Goal: Task Accomplishment & Management: Use online tool/utility

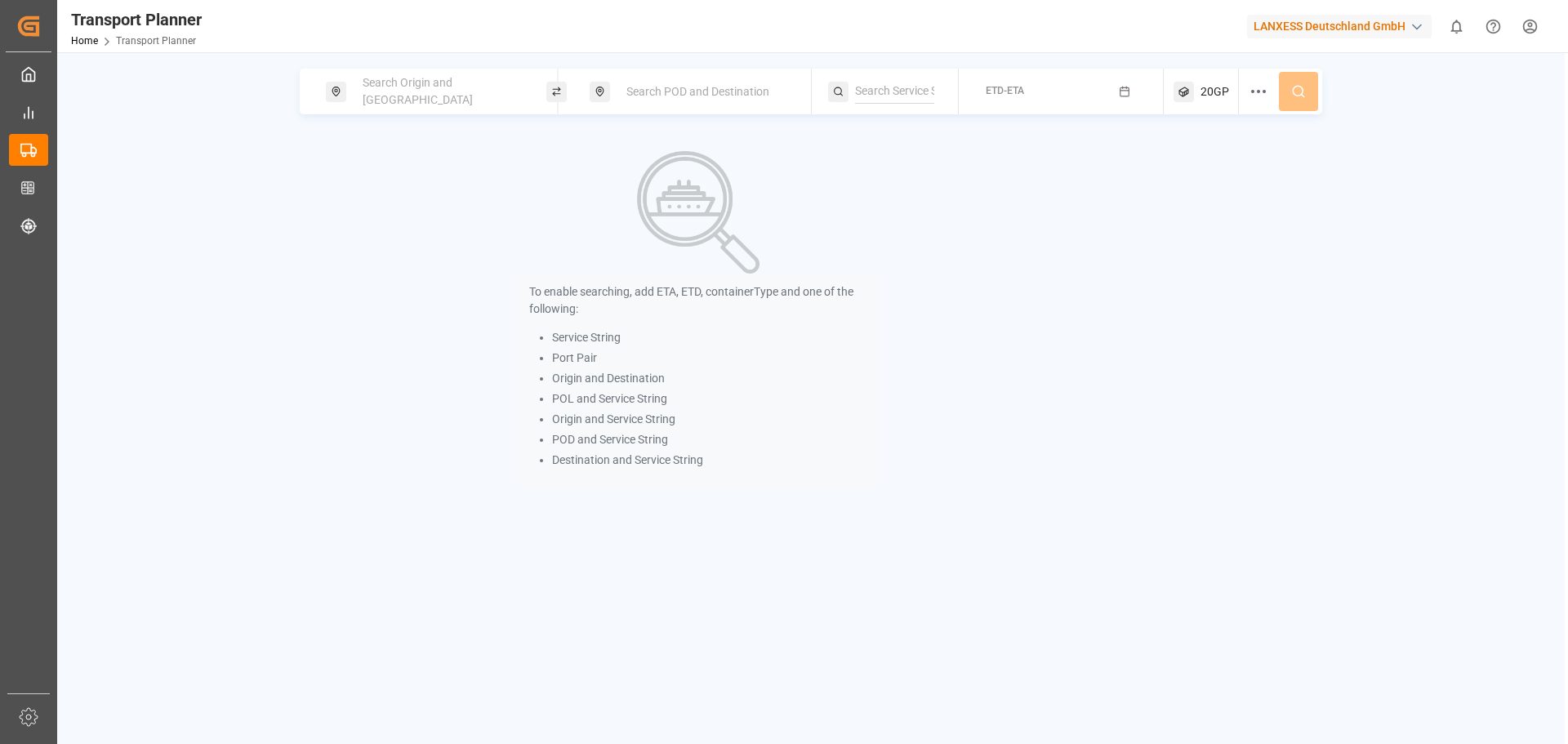
click at [468, 88] on span "Search Origin and [GEOGRAPHIC_DATA]" at bounding box center [417, 91] width 110 height 30
click at [389, 228] on div at bounding box center [441, 207] width 193 height 77
click at [392, 220] on input at bounding box center [426, 222] width 164 height 24
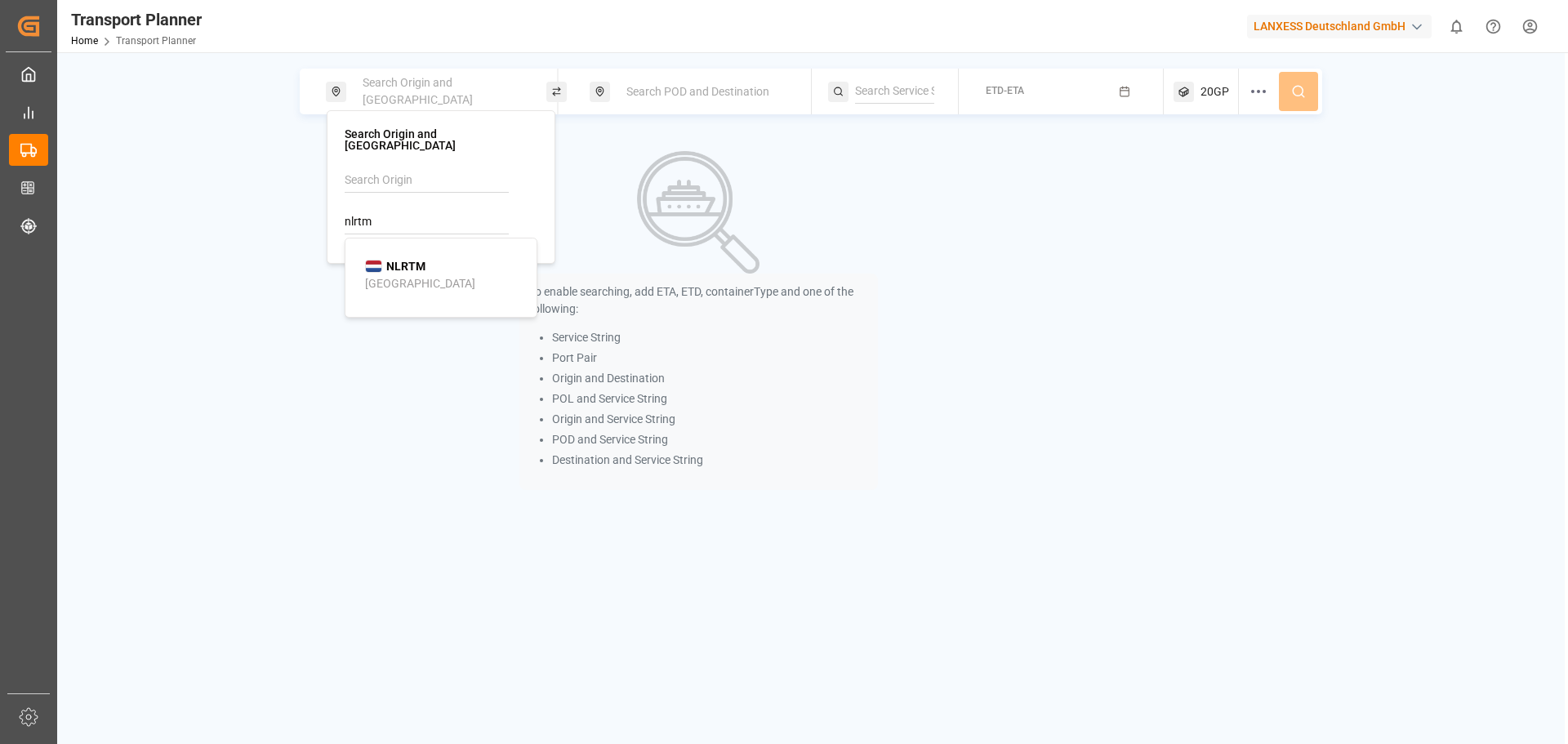
click at [417, 277] on div "[GEOGRAPHIC_DATA]" at bounding box center [420, 284] width 110 height 17
type input "NLRTM"
click at [653, 101] on div "Search POD and Destination" at bounding box center [705, 92] width 177 height 30
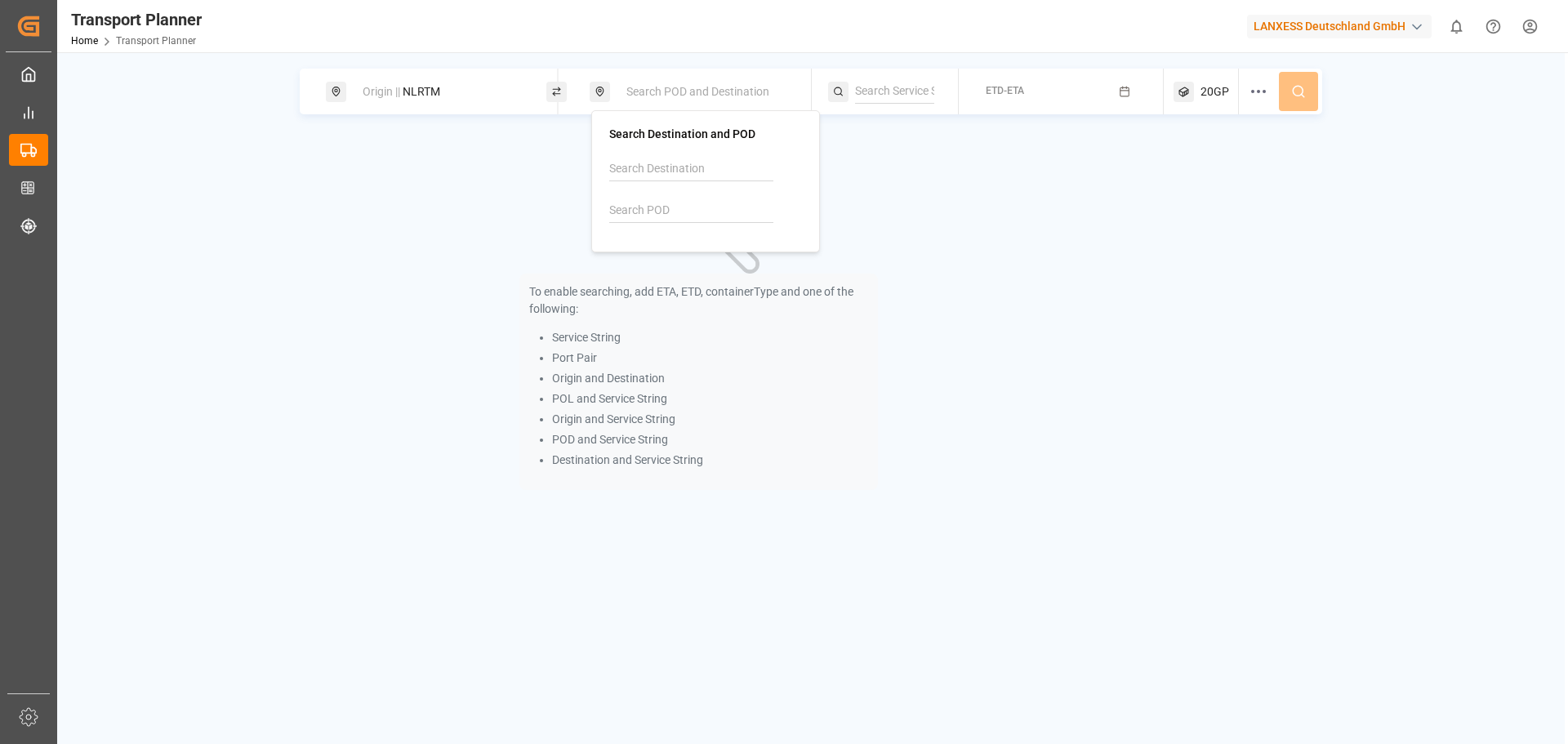
click at [703, 209] on input at bounding box center [691, 210] width 164 height 24
click at [657, 252] on b "MXVER" at bounding box center [670, 255] width 39 height 13
type input "MXVER"
click at [920, 74] on div at bounding box center [893, 92] width 130 height 45
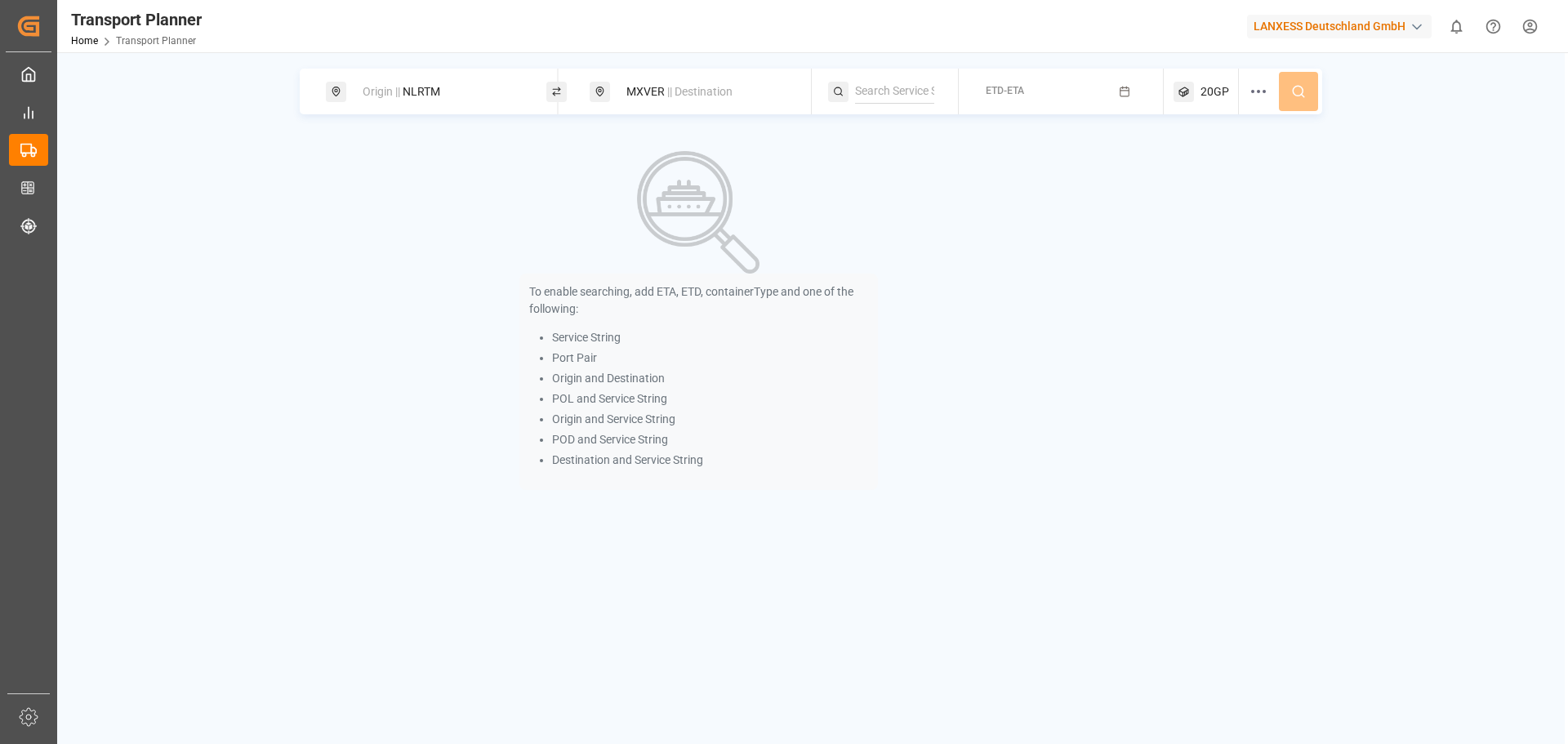
click at [991, 85] on span "ETD-ETA" at bounding box center [1005, 91] width 39 height 12
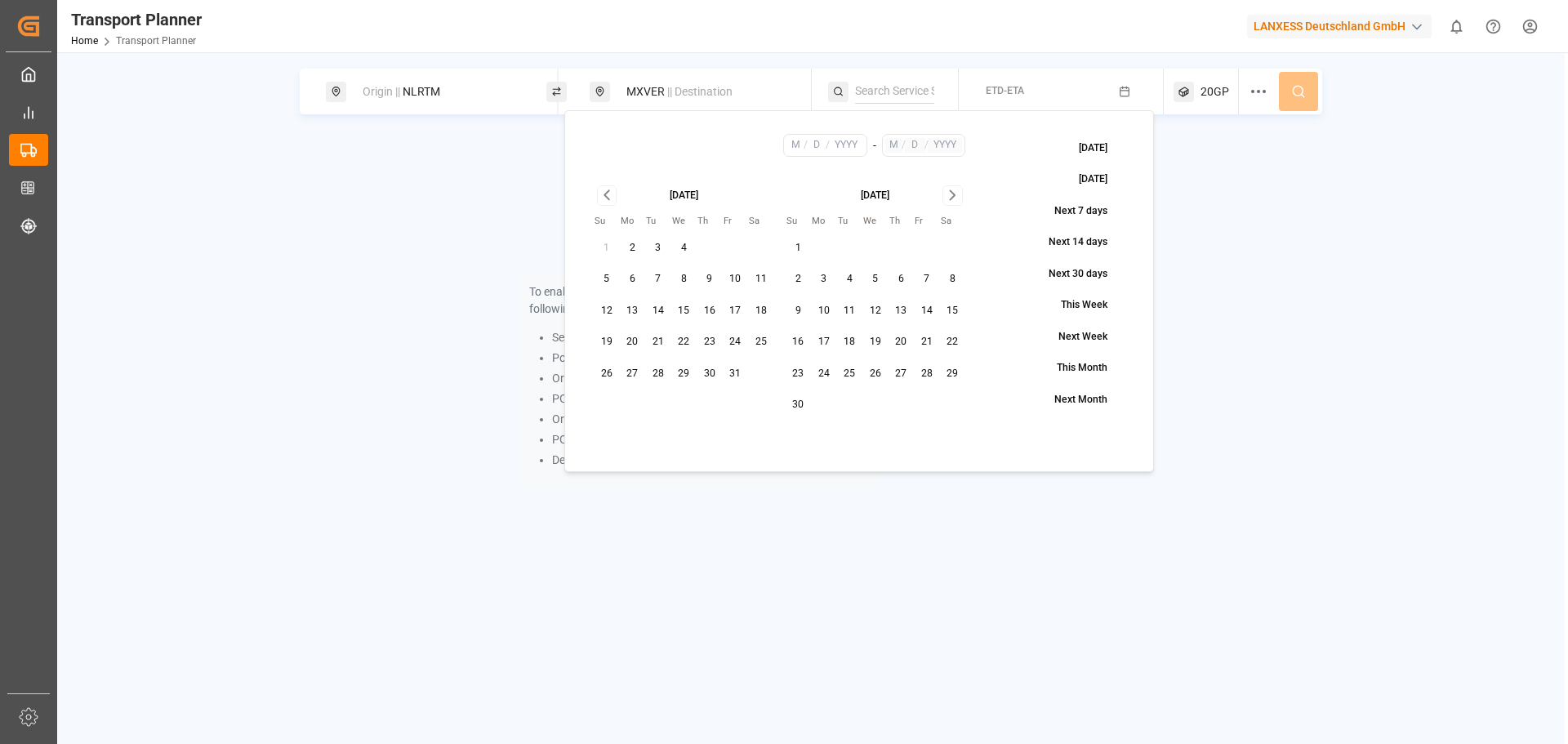
click at [683, 341] on button "22" at bounding box center [684, 342] width 26 height 26
type input "10"
type input "22"
type input "2025"
click at [1055, 98] on button "ETD-ETA" at bounding box center [1061, 92] width 185 height 32
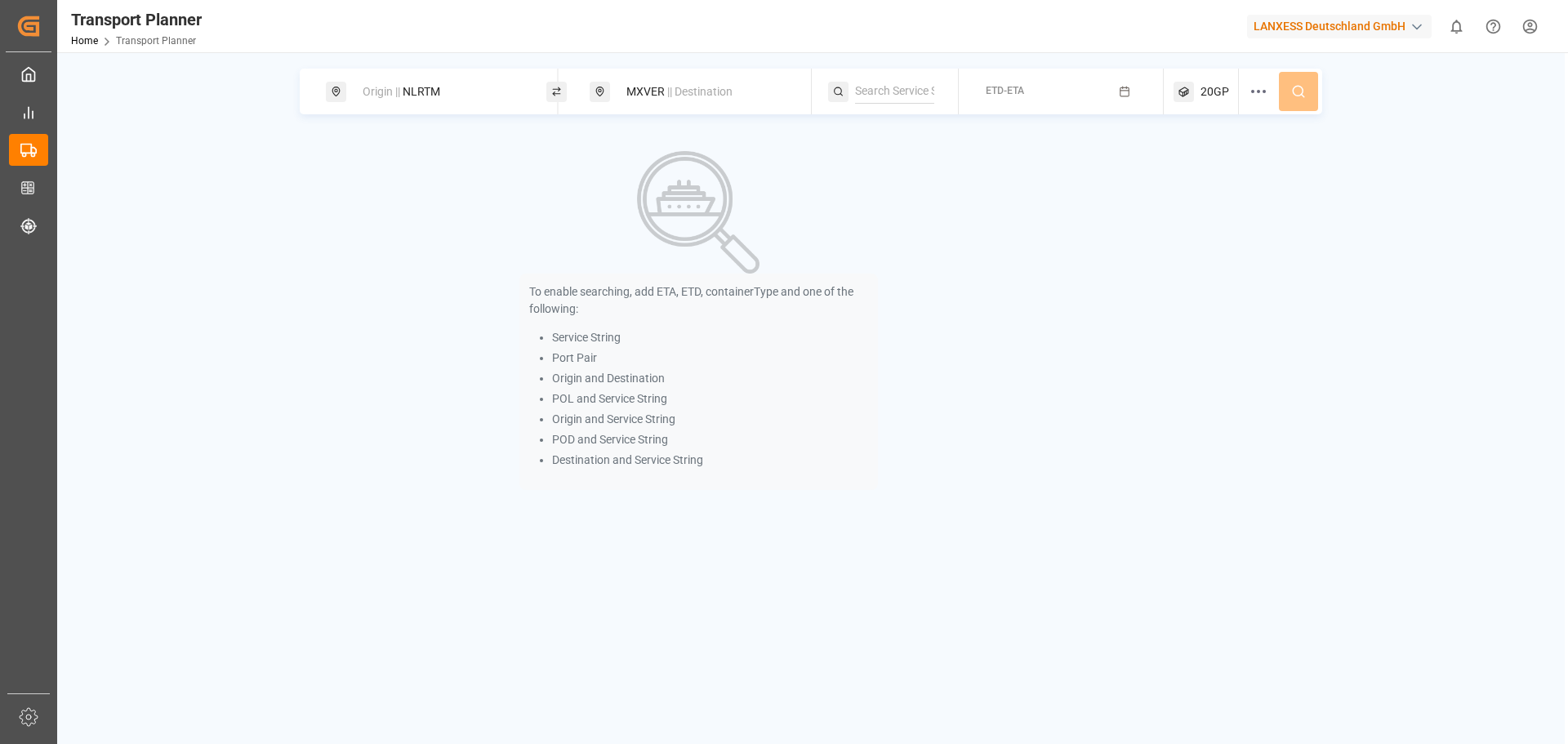
click at [1009, 89] on span "ETD-ETA" at bounding box center [1005, 91] width 39 height 12
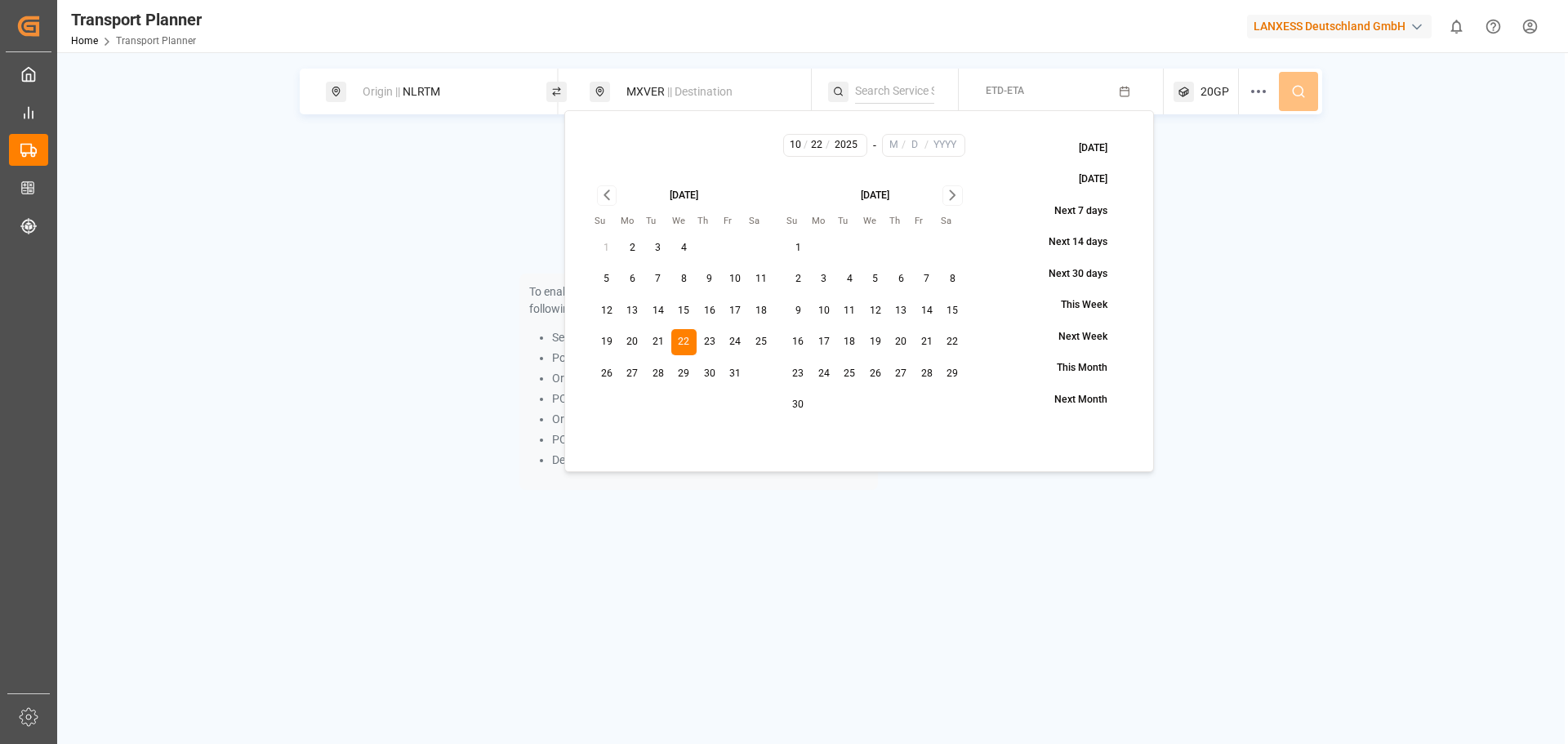
click at [943, 185] on icon "Go to next month" at bounding box center [952, 194] width 19 height 19
click at [949, 195] on icon "Go to next month" at bounding box center [952, 194] width 19 height 19
drag, startPoint x: 605, startPoint y: 194, endPoint x: 670, endPoint y: 216, distance: 68.6
click at [607, 194] on icon "Go to previous month" at bounding box center [607, 195] width 5 height 9
click at [875, 379] on button "31" at bounding box center [875, 374] width 26 height 26
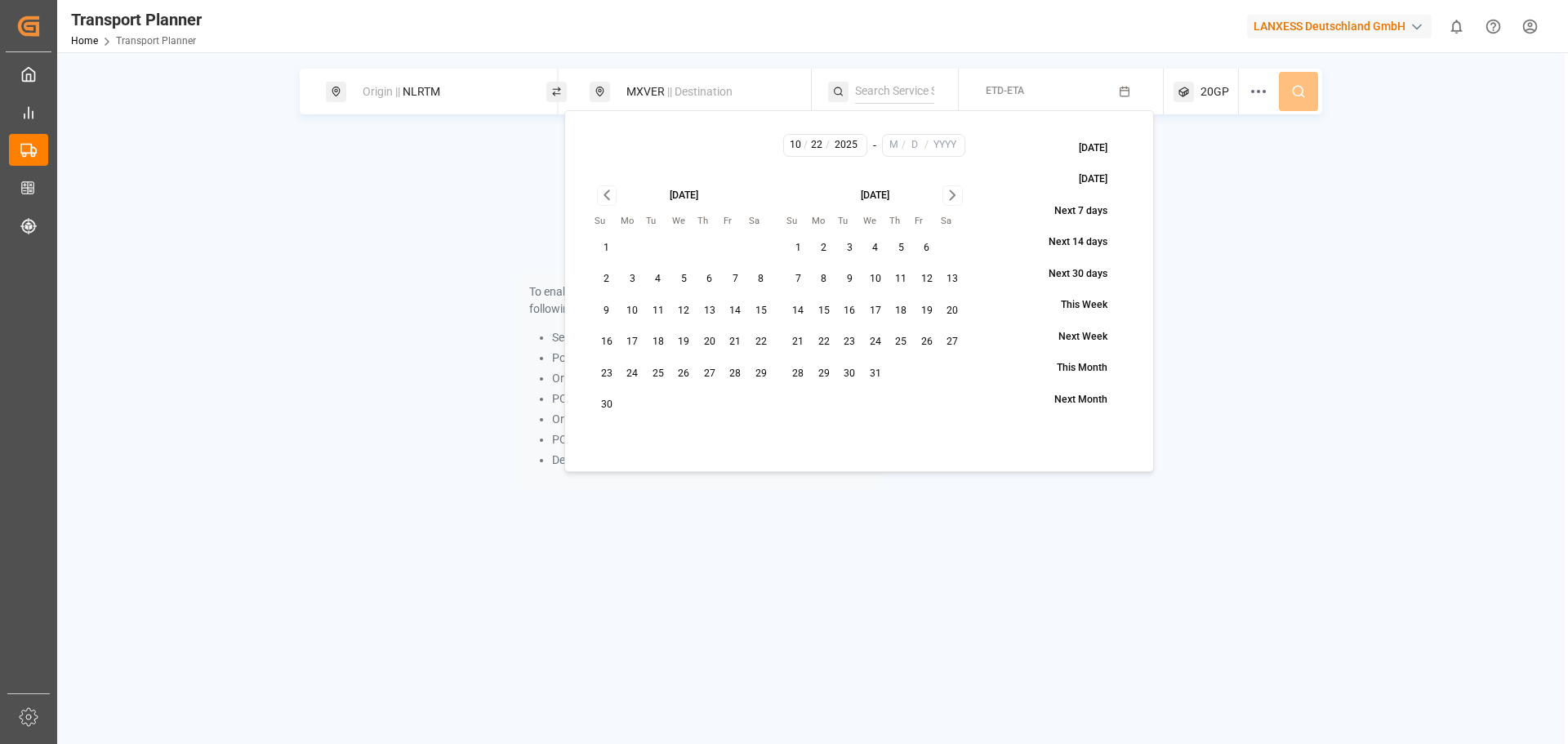
type input "12"
type input "31"
type input "2025"
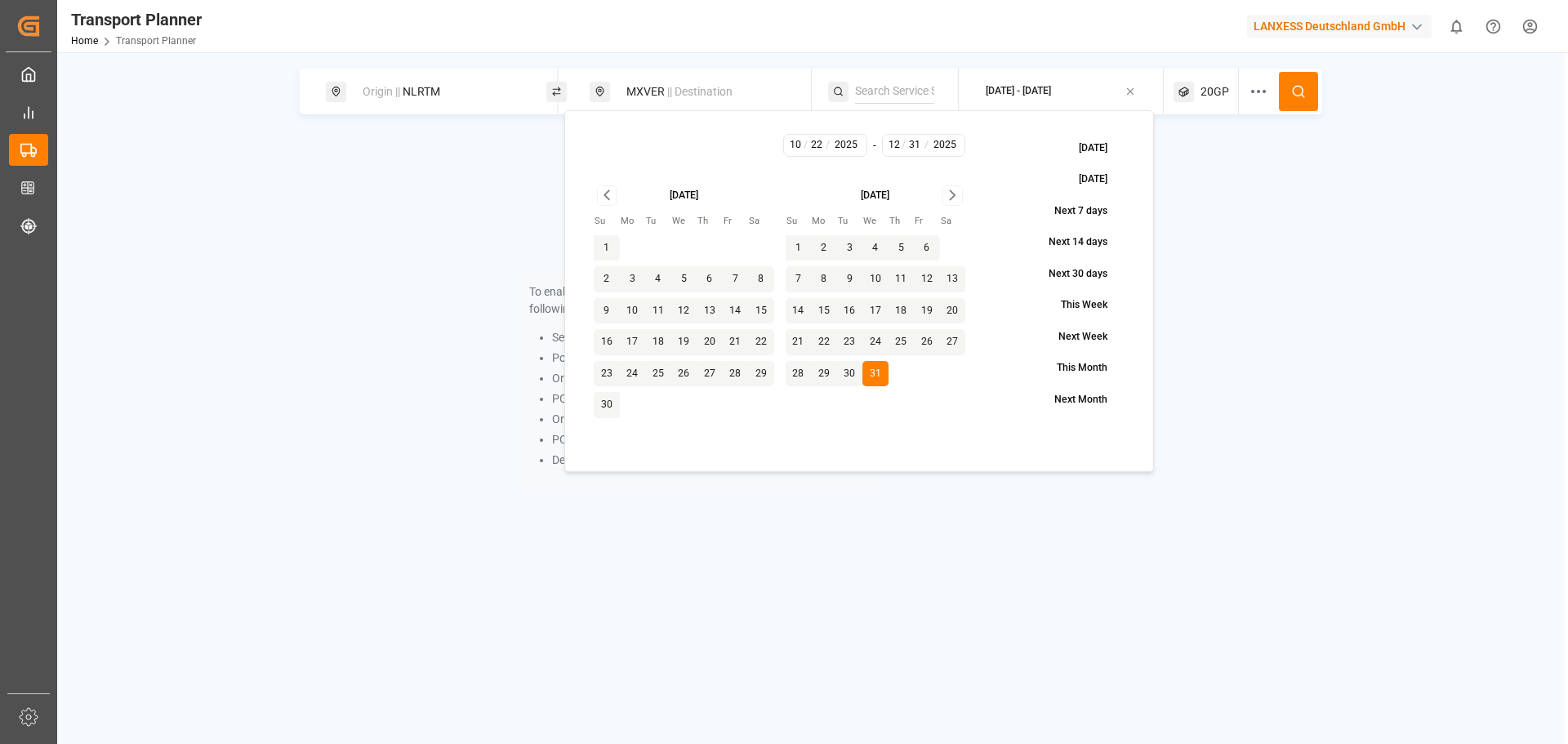
click at [1294, 89] on icon at bounding box center [1298, 91] width 14 height 14
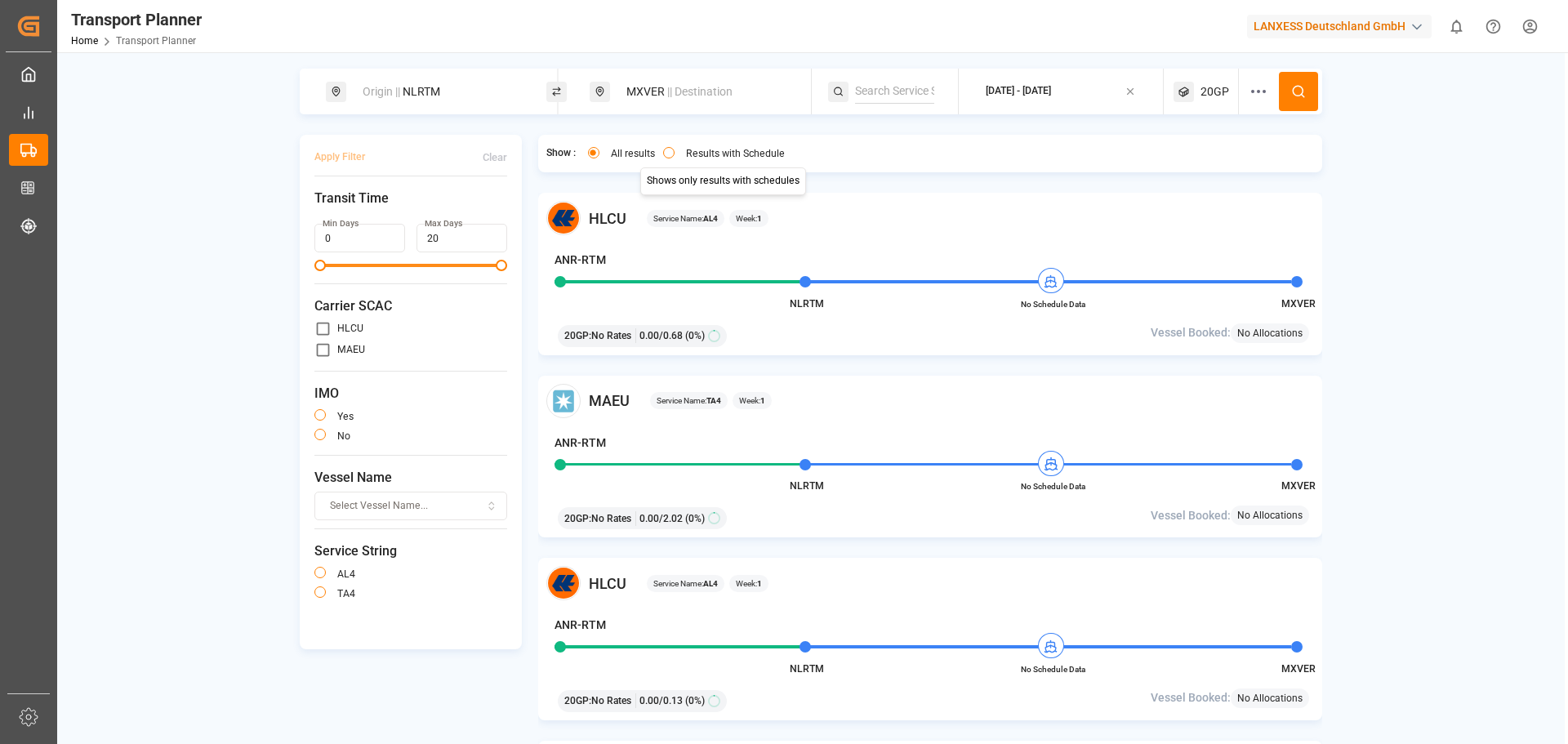
click at [687, 151] on label "Results with Schedule" at bounding box center [735, 154] width 98 height 10
click at [675, 151] on button "Results with Schedule" at bounding box center [669, 153] width 12 height 12
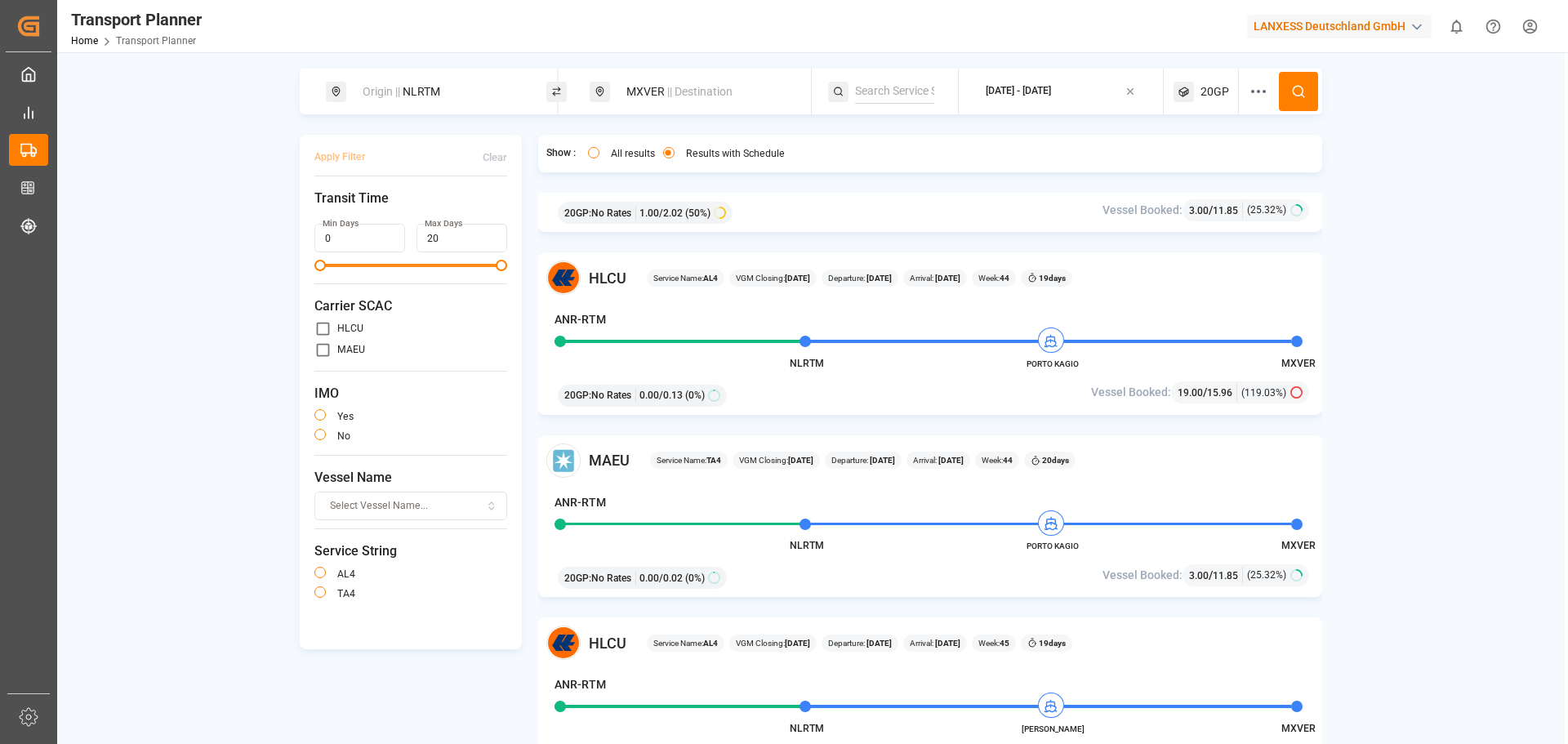
scroll to position [980, 0]
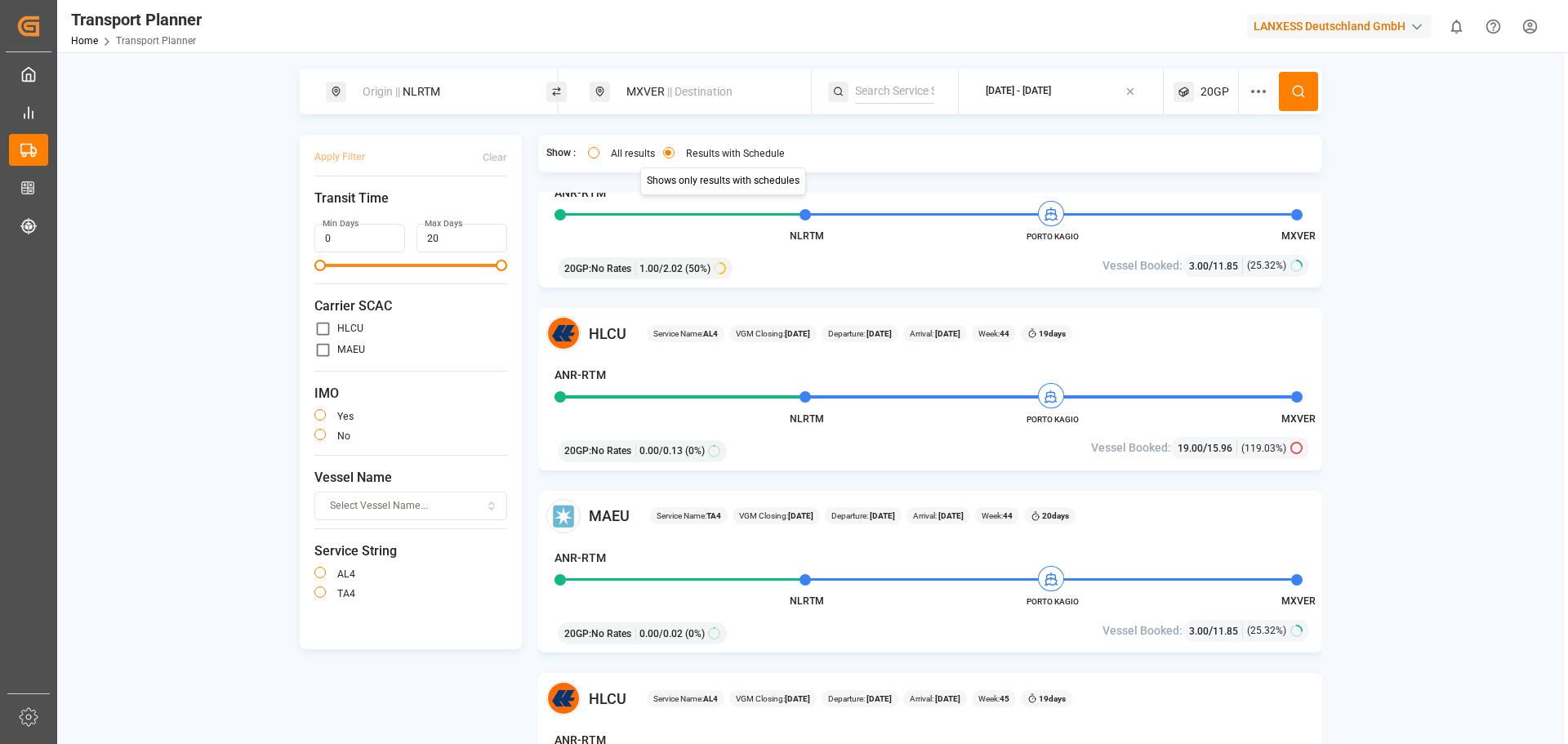
click at [1438, 290] on div "Origin || NLRTM MXVER || Destination [DATE] - [DATE] 20GP Apply Filter Clear Tr…" at bounding box center [811, 428] width 1507 height 720
